Goal: Task Accomplishment & Management: Use online tool/utility

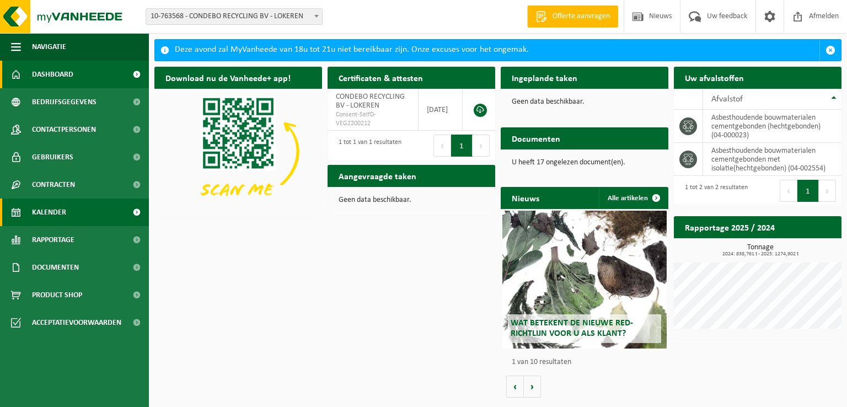
click at [61, 216] on span "Kalender" at bounding box center [49, 212] width 34 height 28
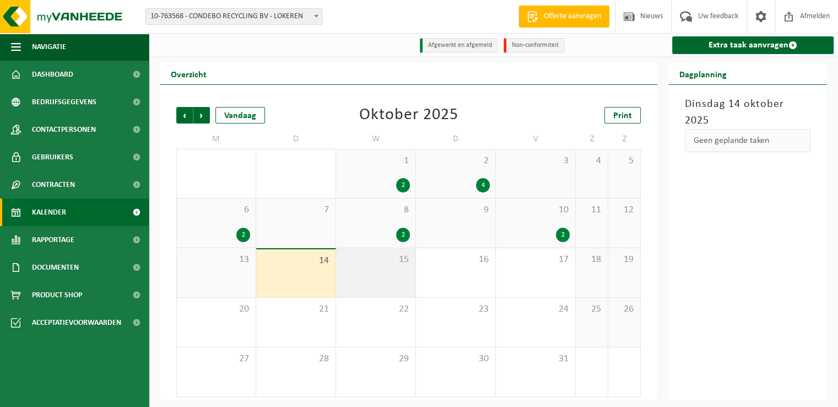
click at [368, 270] on div "15" at bounding box center [375, 272] width 79 height 49
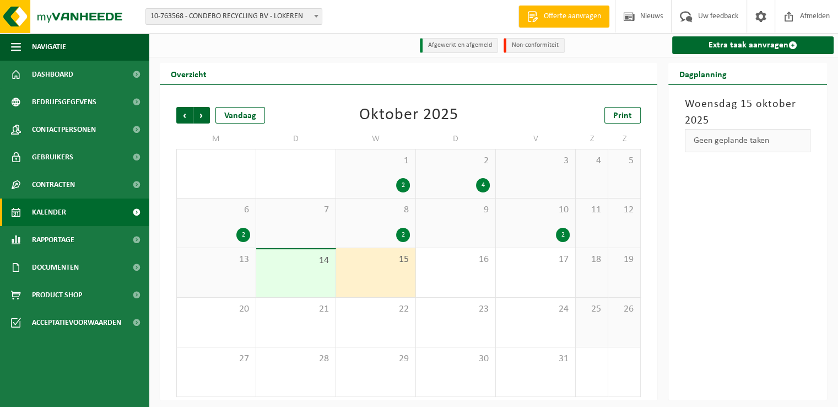
click at [735, 55] on div "Extra taak aanvragen" at bounding box center [752, 45] width 173 height 24
click at [738, 51] on link "Extra taak aanvragen" at bounding box center [752, 45] width 161 height 18
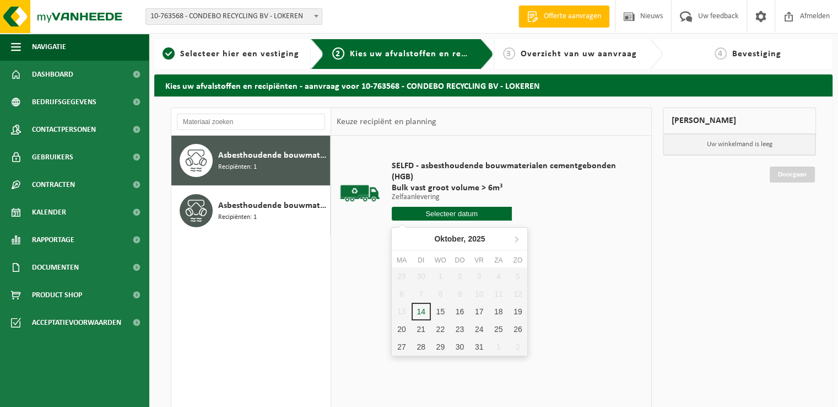
click at [472, 215] on input "text" at bounding box center [452, 214] width 120 height 14
click at [445, 307] on div "15" at bounding box center [440, 312] width 19 height 18
type input "Van 2025-10-15"
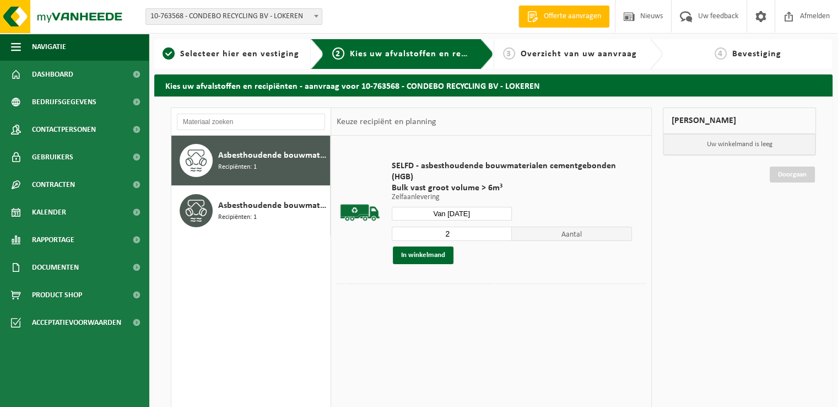
type input "2"
click at [505, 230] on input "2" at bounding box center [452, 234] width 120 height 14
click at [442, 255] on button "In winkelmand" at bounding box center [423, 255] width 61 height 18
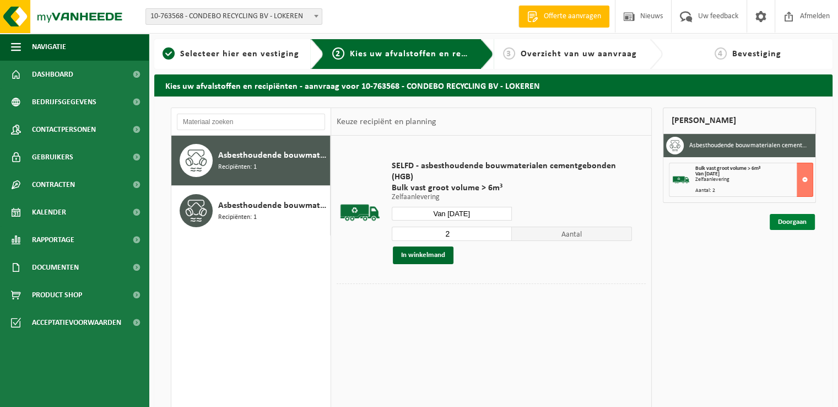
drag, startPoint x: 800, startPoint y: 220, endPoint x: 731, endPoint y: 292, distance: 99.4
click at [800, 220] on link "Doorgaan" at bounding box center [792, 222] width 45 height 16
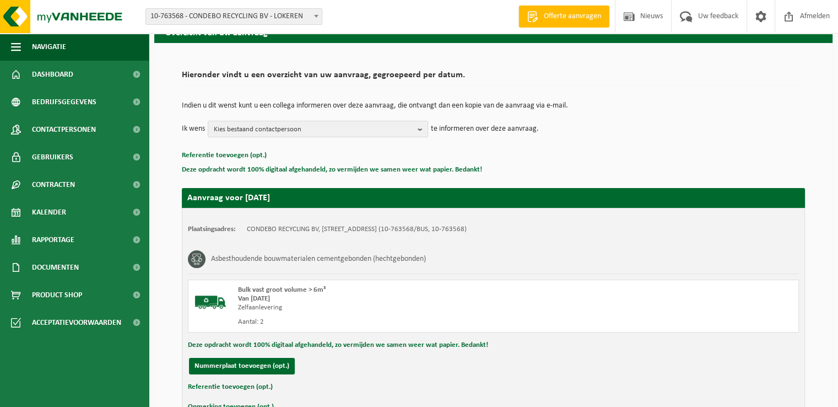
scroll to position [121, 0]
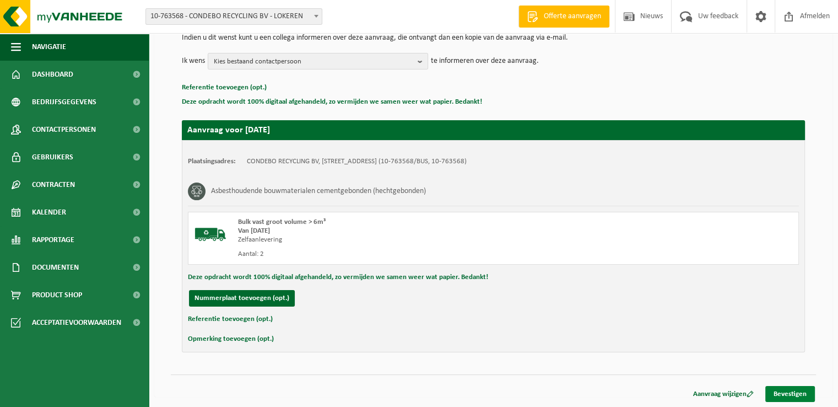
click at [806, 391] on link "Bevestigen" at bounding box center [791, 394] width 50 height 16
